Goal: Task Accomplishment & Management: Use online tool/utility

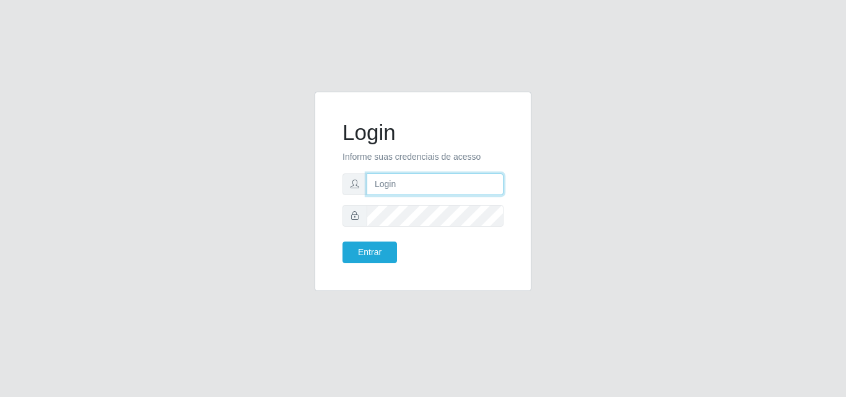
click at [395, 186] on input "text" at bounding box center [435, 184] width 137 height 22
click at [400, 184] on input "text" at bounding box center [435, 184] width 137 height 22
type input "[PERSON_NAME]@saullus"
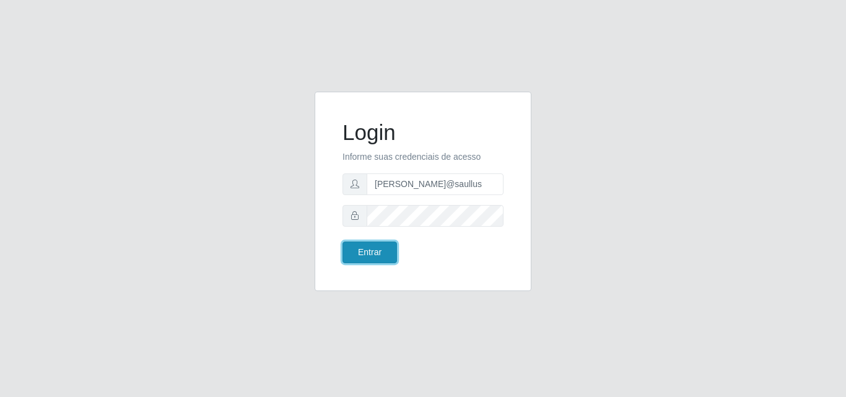
click at [365, 251] on button "Entrar" at bounding box center [370, 253] width 55 height 22
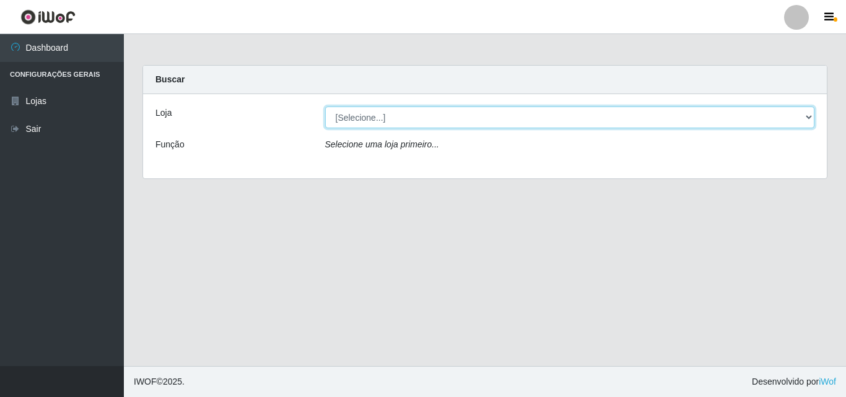
click at [807, 118] on select "[Selecione...] Saullus Supermercados" at bounding box center [570, 118] width 490 height 22
select select "423"
click at [325, 107] on select "[Selecione...] Saullus Supermercados" at bounding box center [570, 118] width 490 height 22
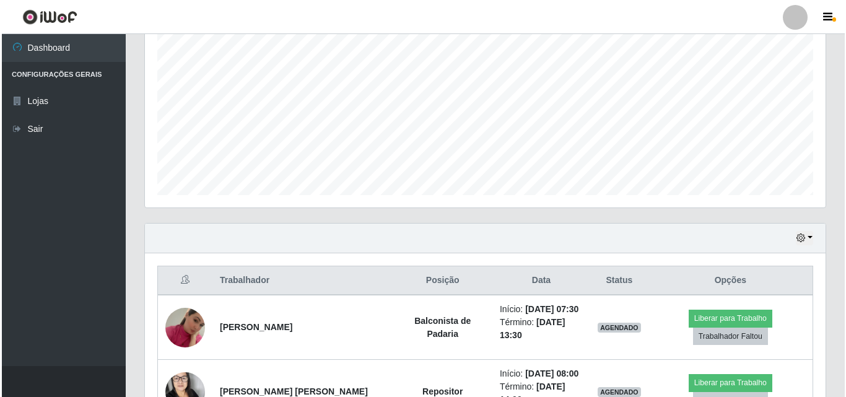
scroll to position [372, 0]
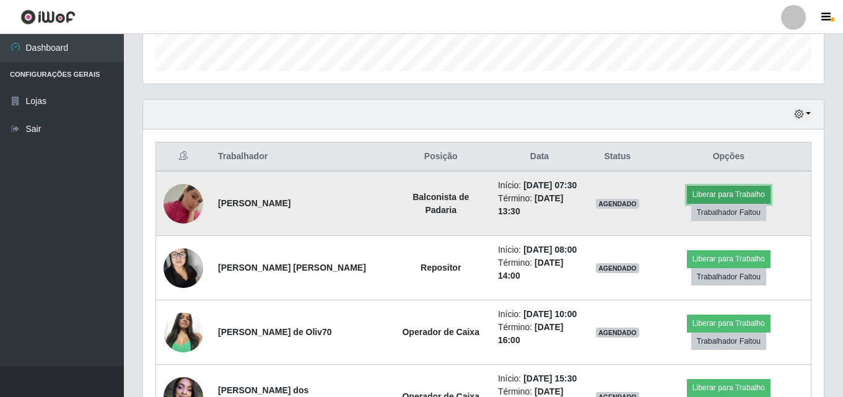
click at [731, 195] on button "Liberar para Trabalho" at bounding box center [729, 194] width 84 height 17
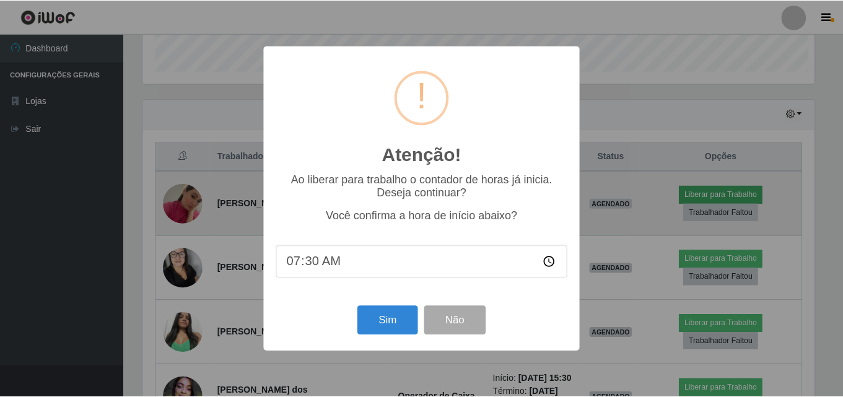
scroll to position [257, 675]
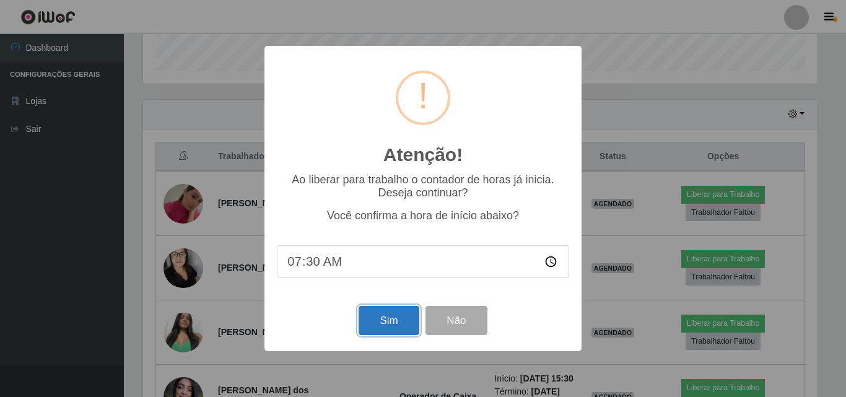
click at [410, 312] on button "Sim" at bounding box center [389, 320] width 60 height 29
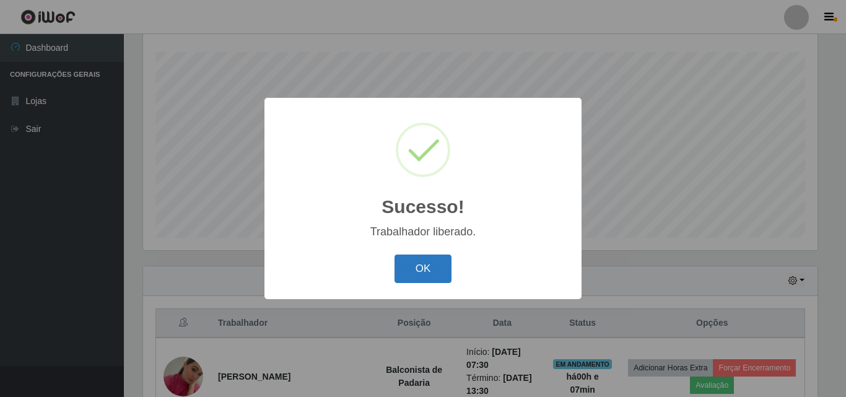
click at [427, 283] on button "OK" at bounding box center [424, 269] width 58 height 29
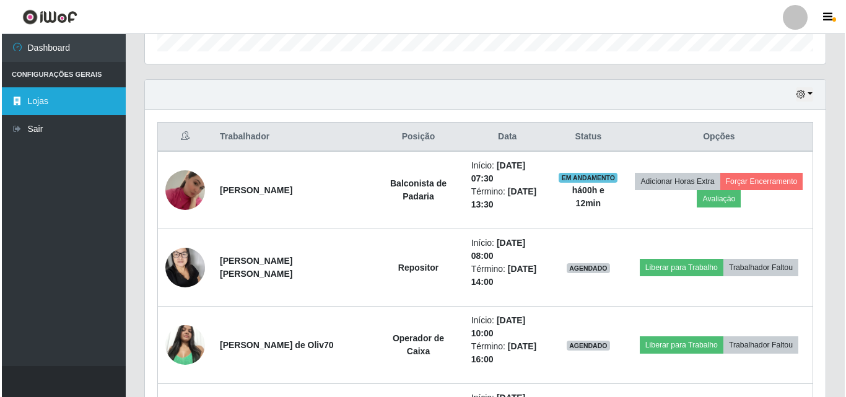
scroll to position [391, 0]
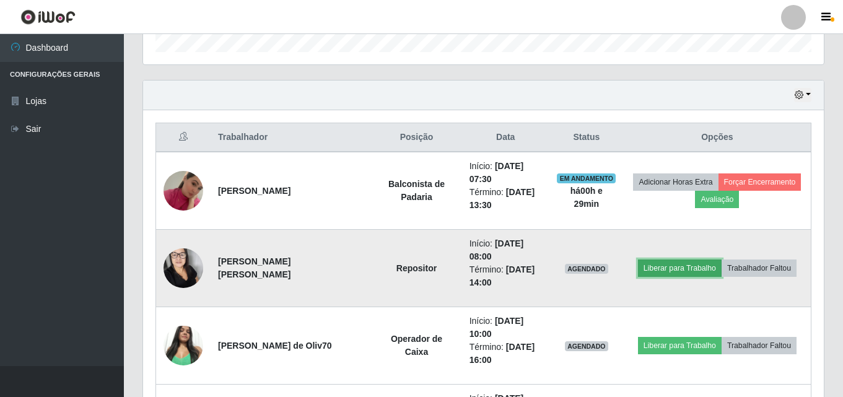
click at [660, 274] on button "Liberar para Trabalho" at bounding box center [680, 268] width 84 height 17
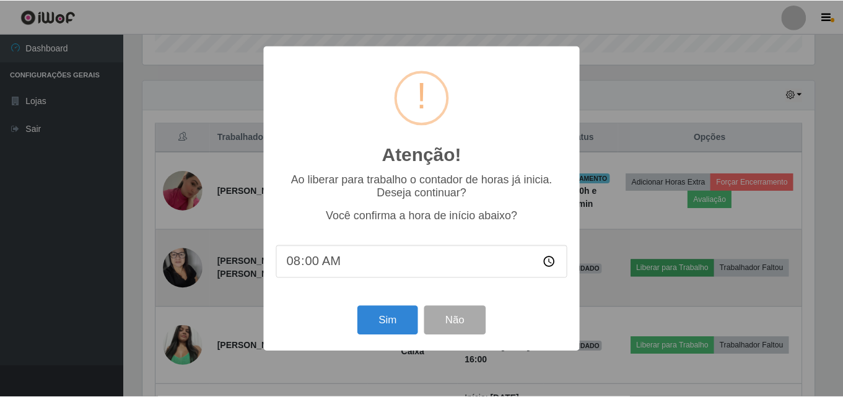
scroll to position [257, 675]
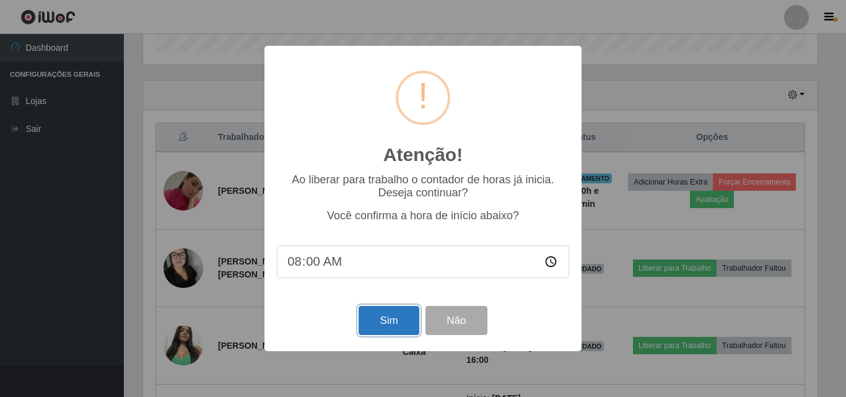
click at [388, 322] on button "Sim" at bounding box center [389, 320] width 60 height 29
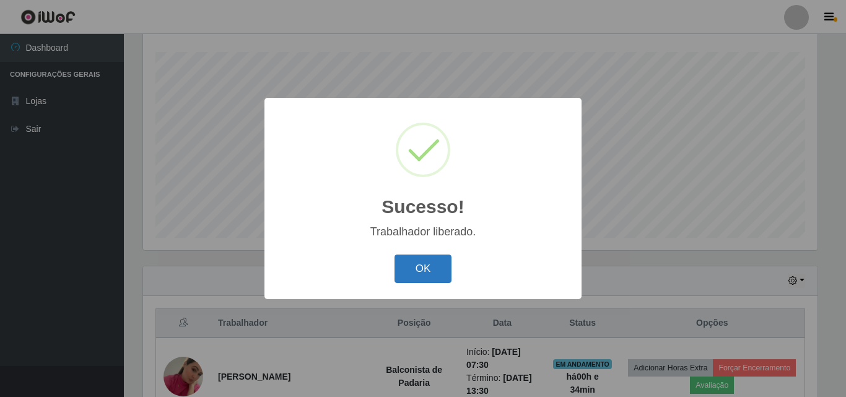
click at [434, 277] on button "OK" at bounding box center [424, 269] width 58 height 29
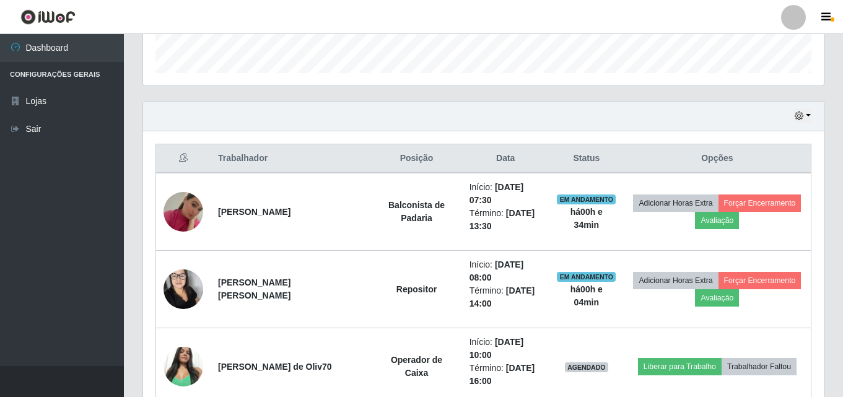
scroll to position [391, 0]
